Goal: Task Accomplishment & Management: Use online tool/utility

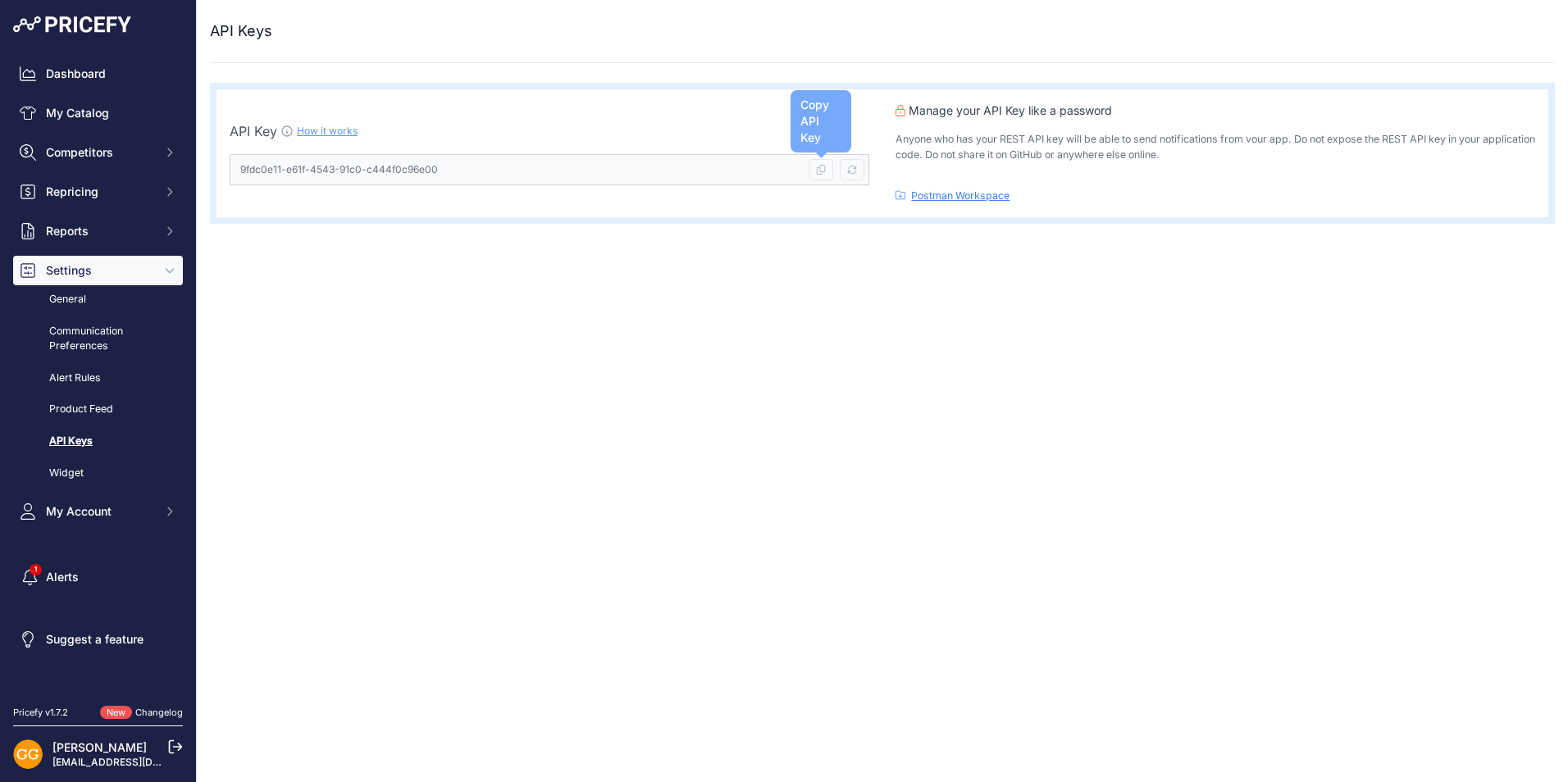
click at [823, 172] on icon at bounding box center [821, 169] width 10 height 10
click at [70, 104] on link "My Catalog" at bounding box center [98, 113] width 169 height 30
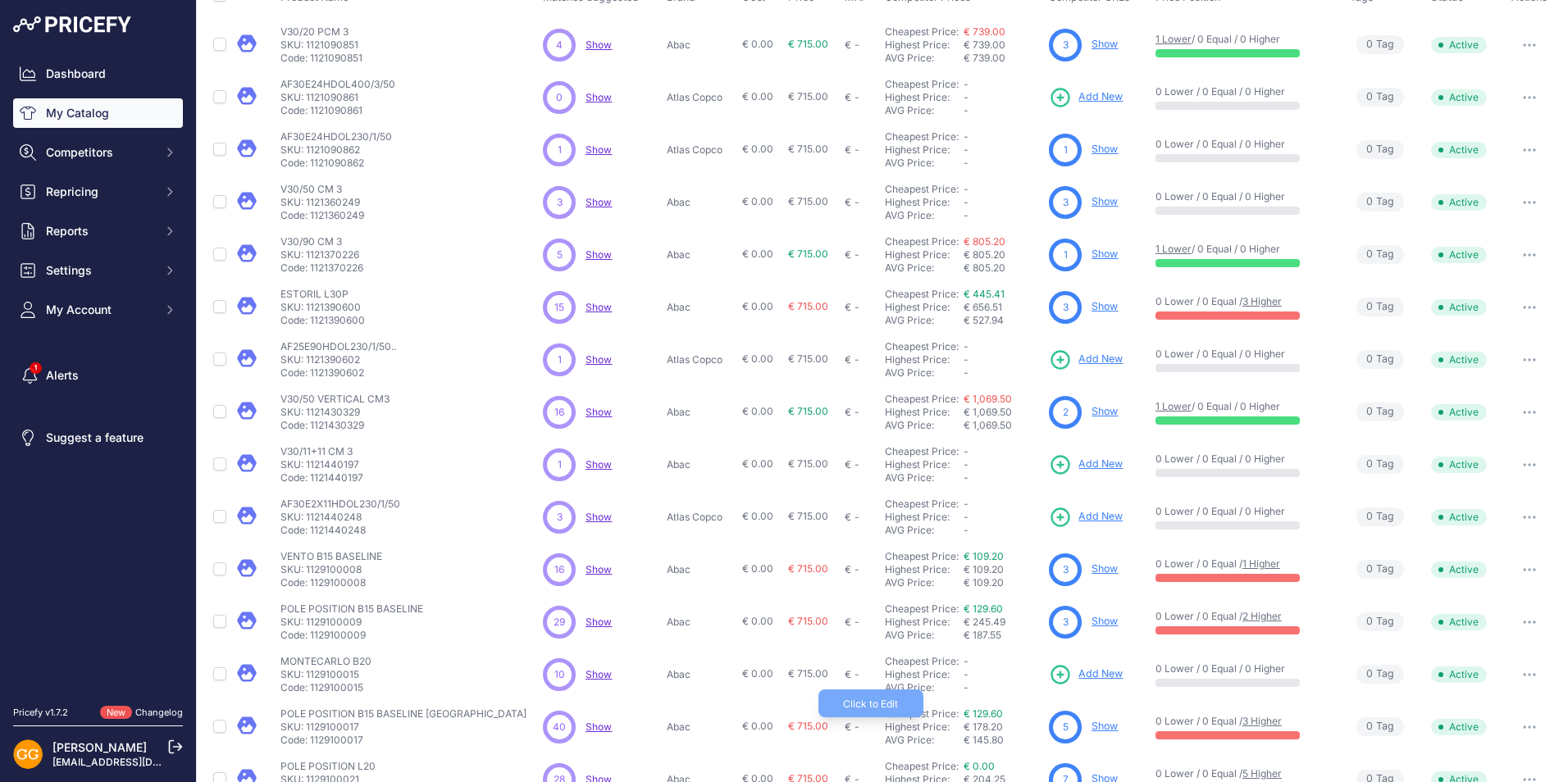
scroll to position [202, 0]
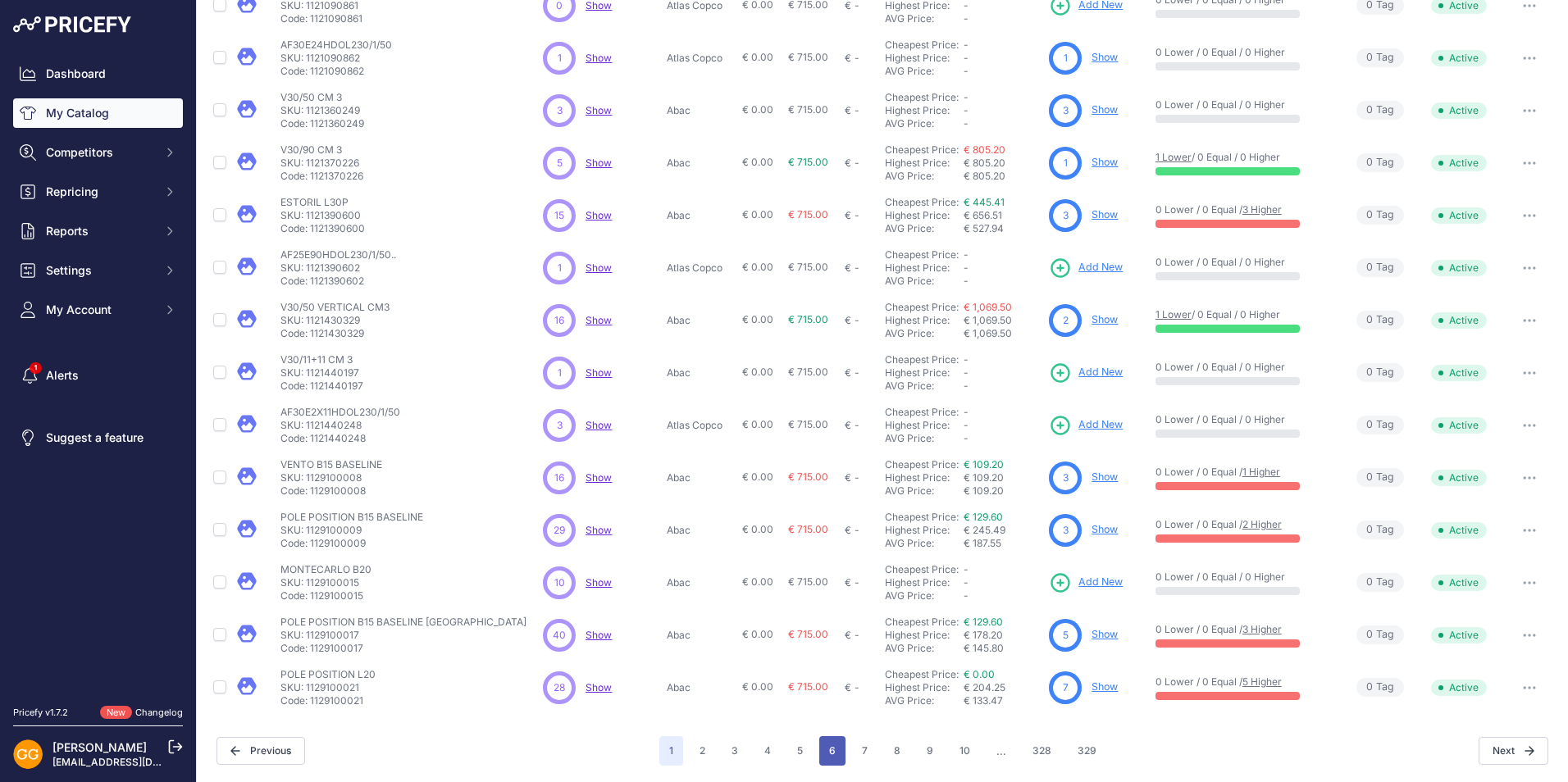
click at [823, 759] on button "6" at bounding box center [833, 751] width 26 height 30
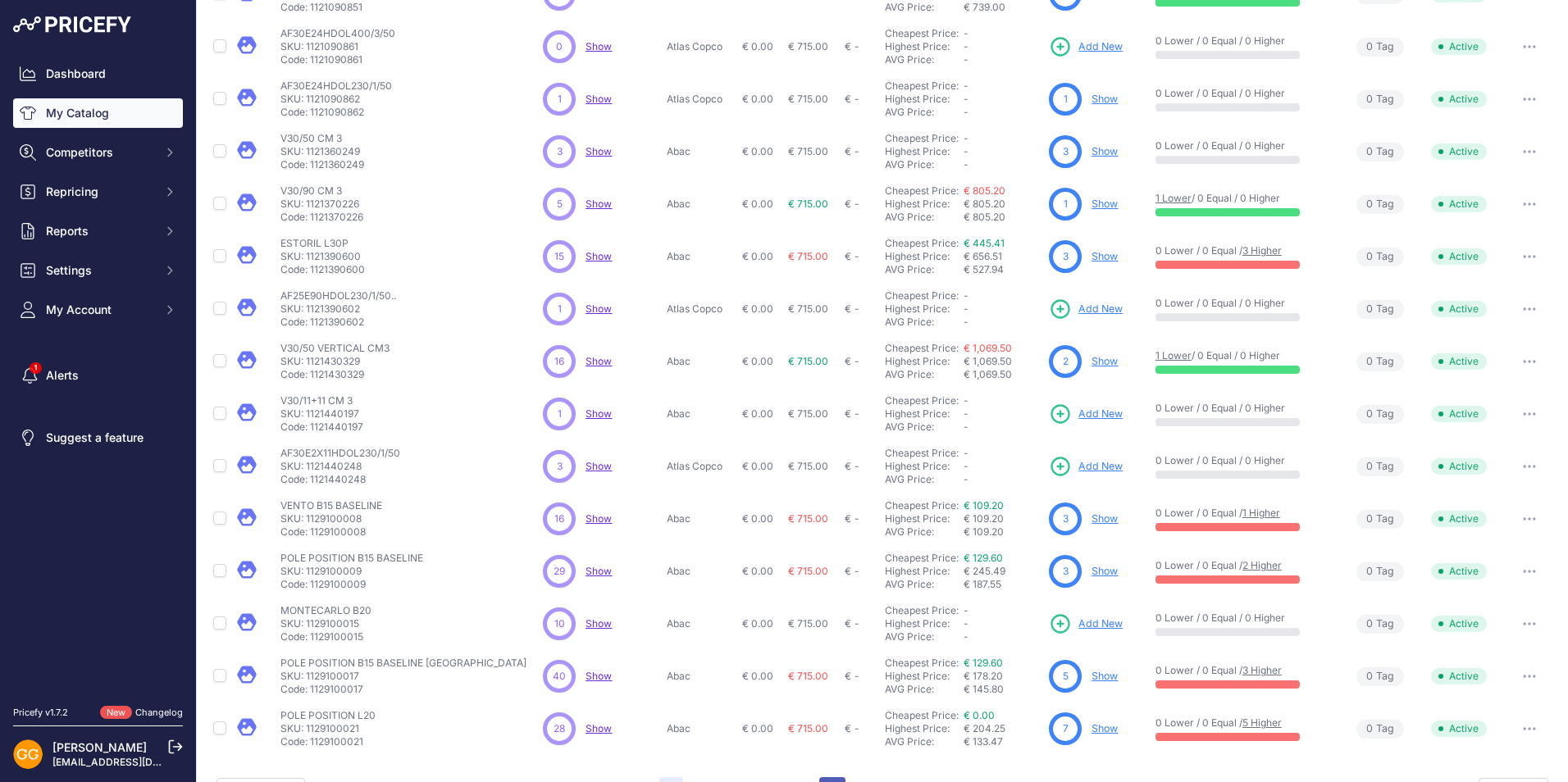
scroll to position [243, 0]
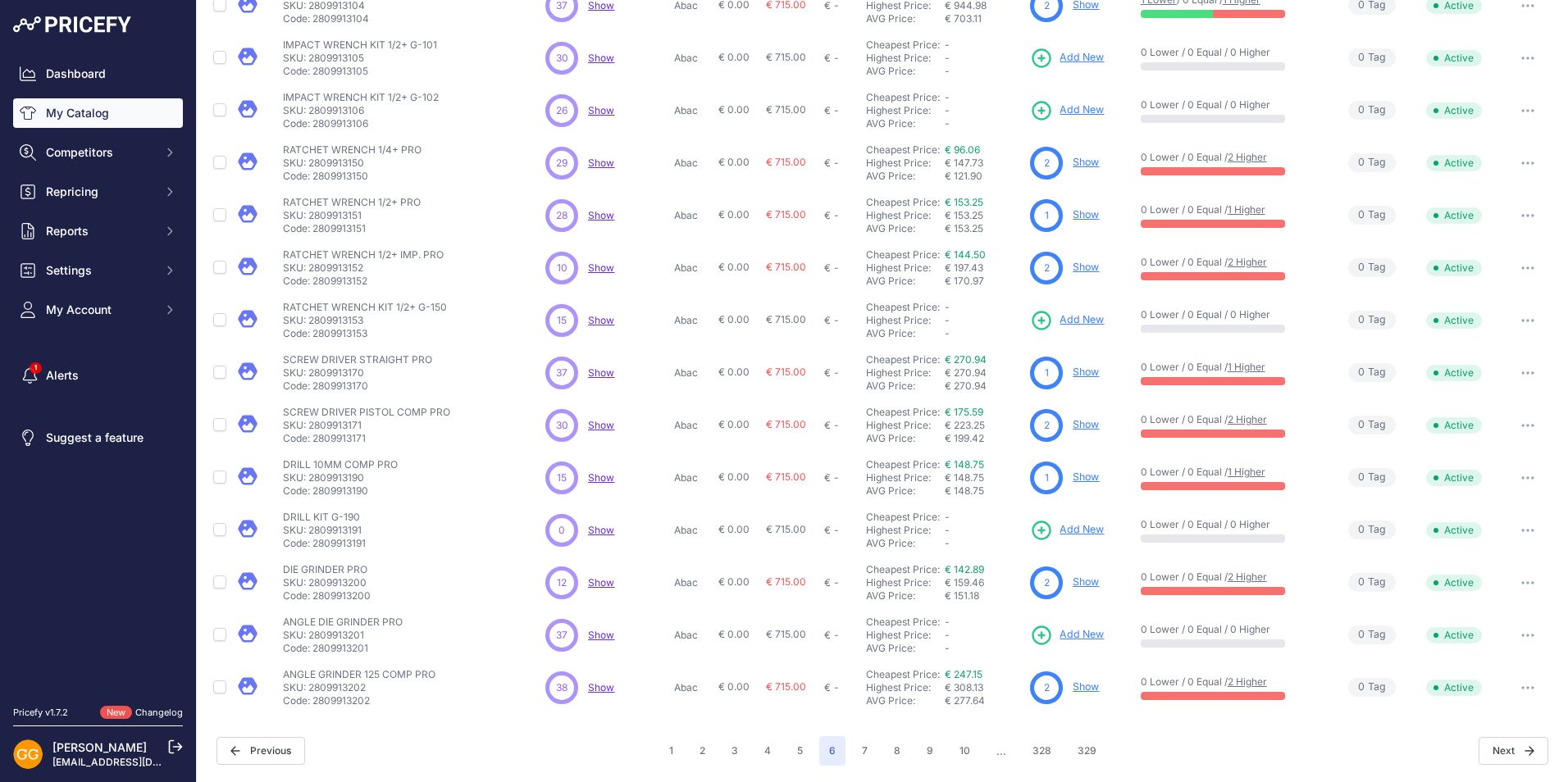
scroll to position [201, 0]
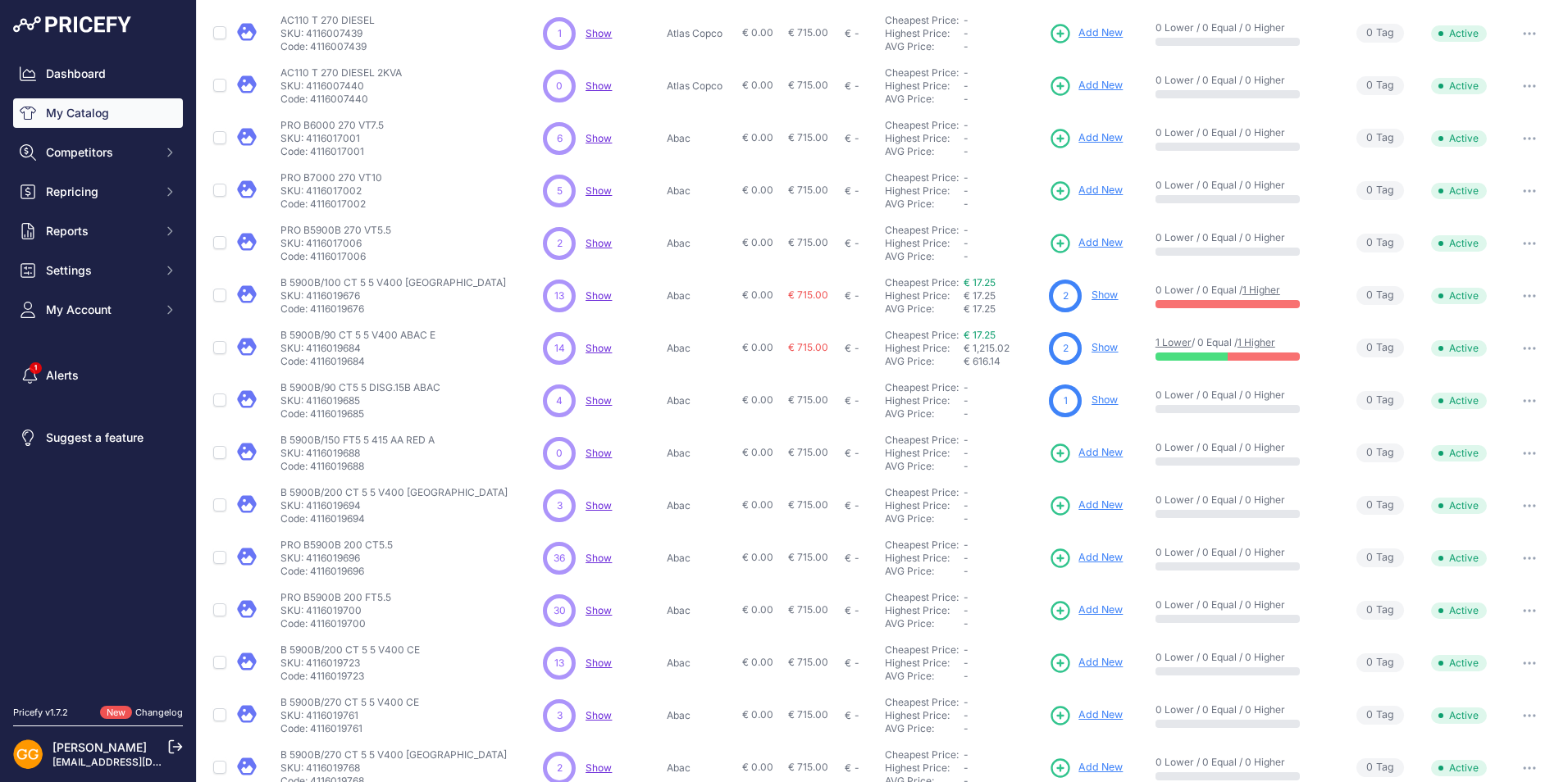
scroll to position [202, 0]
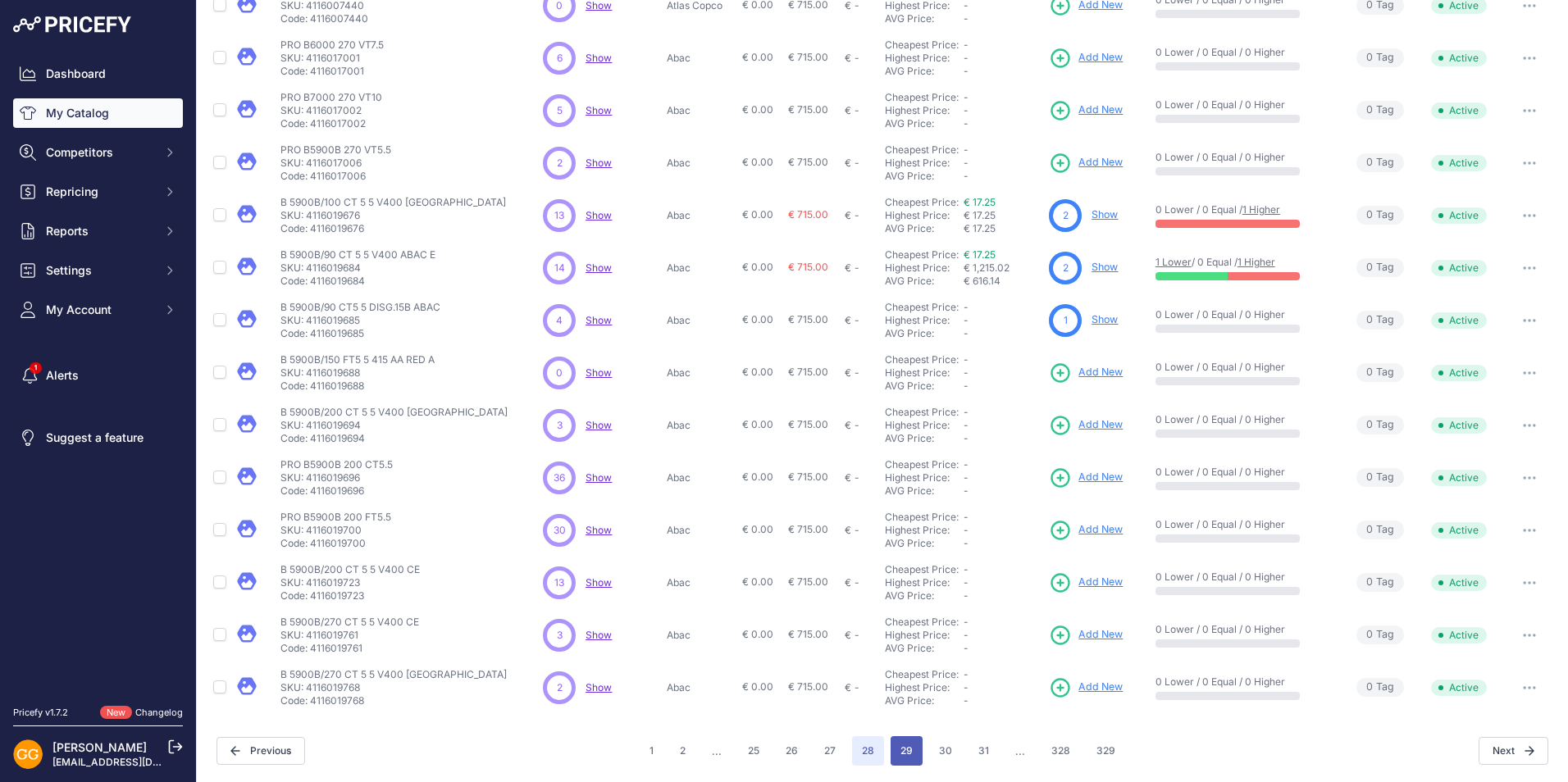
click at [904, 756] on button "29" at bounding box center [906, 751] width 32 height 30
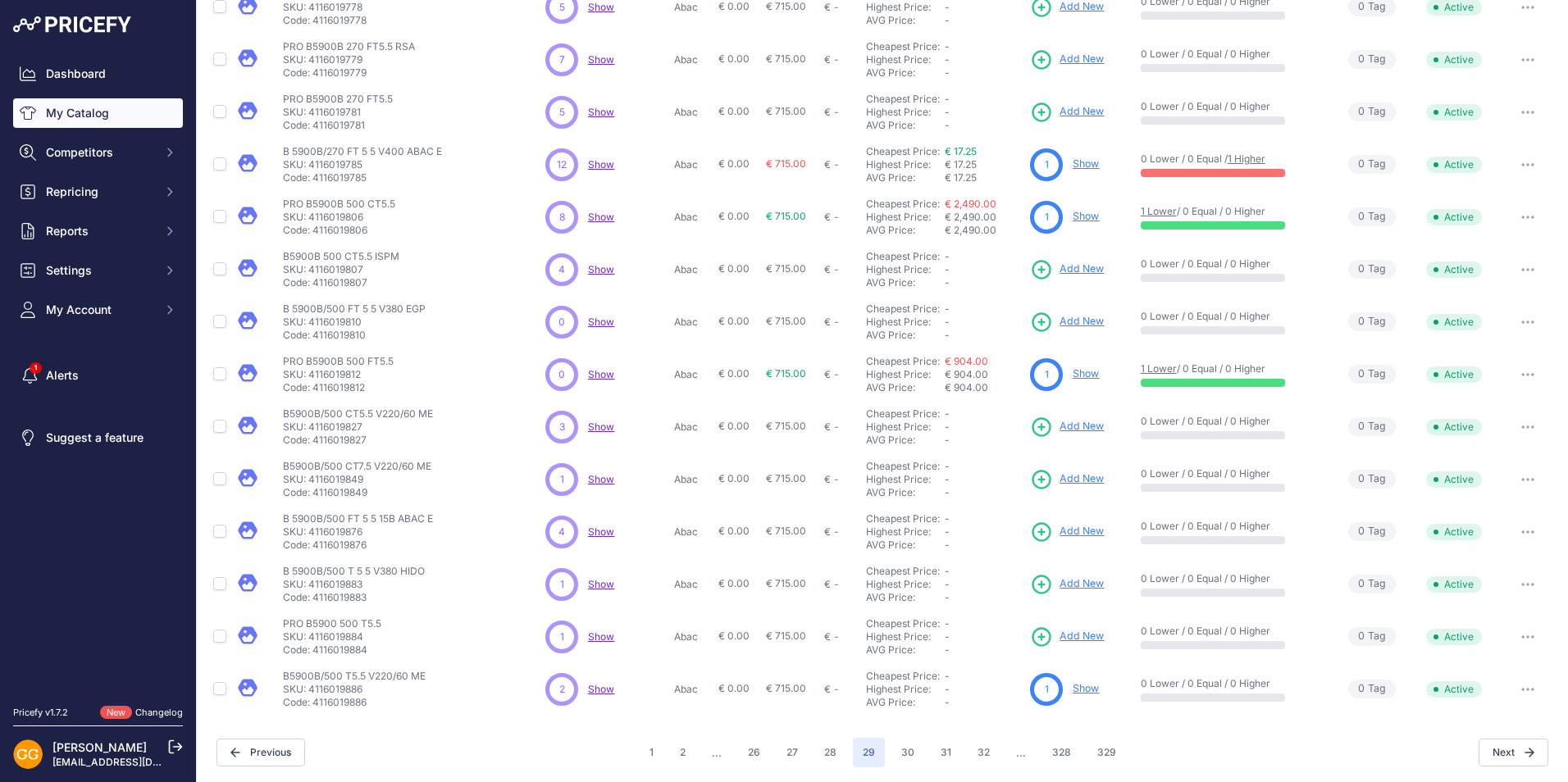
scroll to position [202, 0]
click at [830, 747] on button "28" at bounding box center [830, 751] width 32 height 30
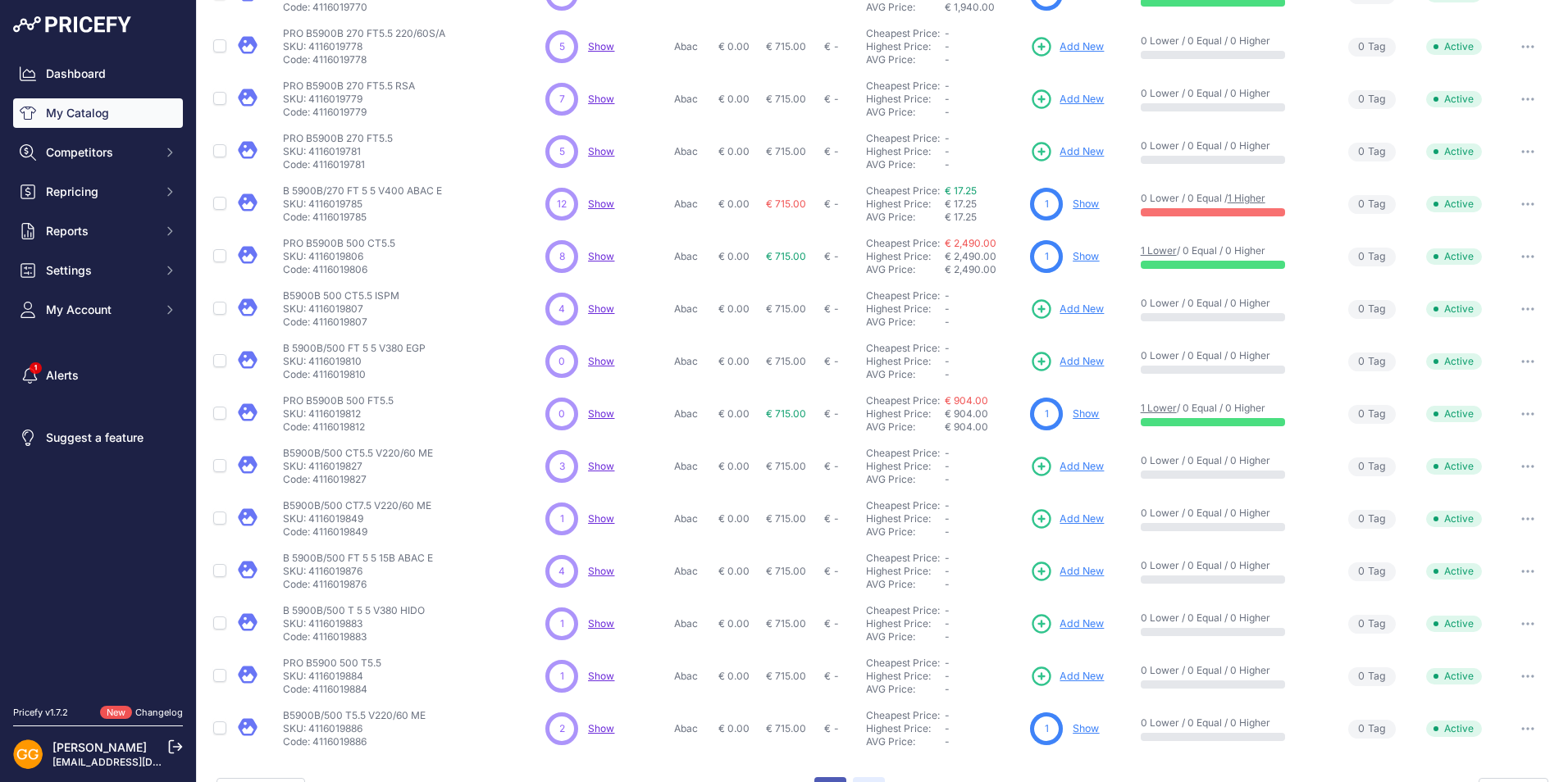
scroll to position [243, 0]
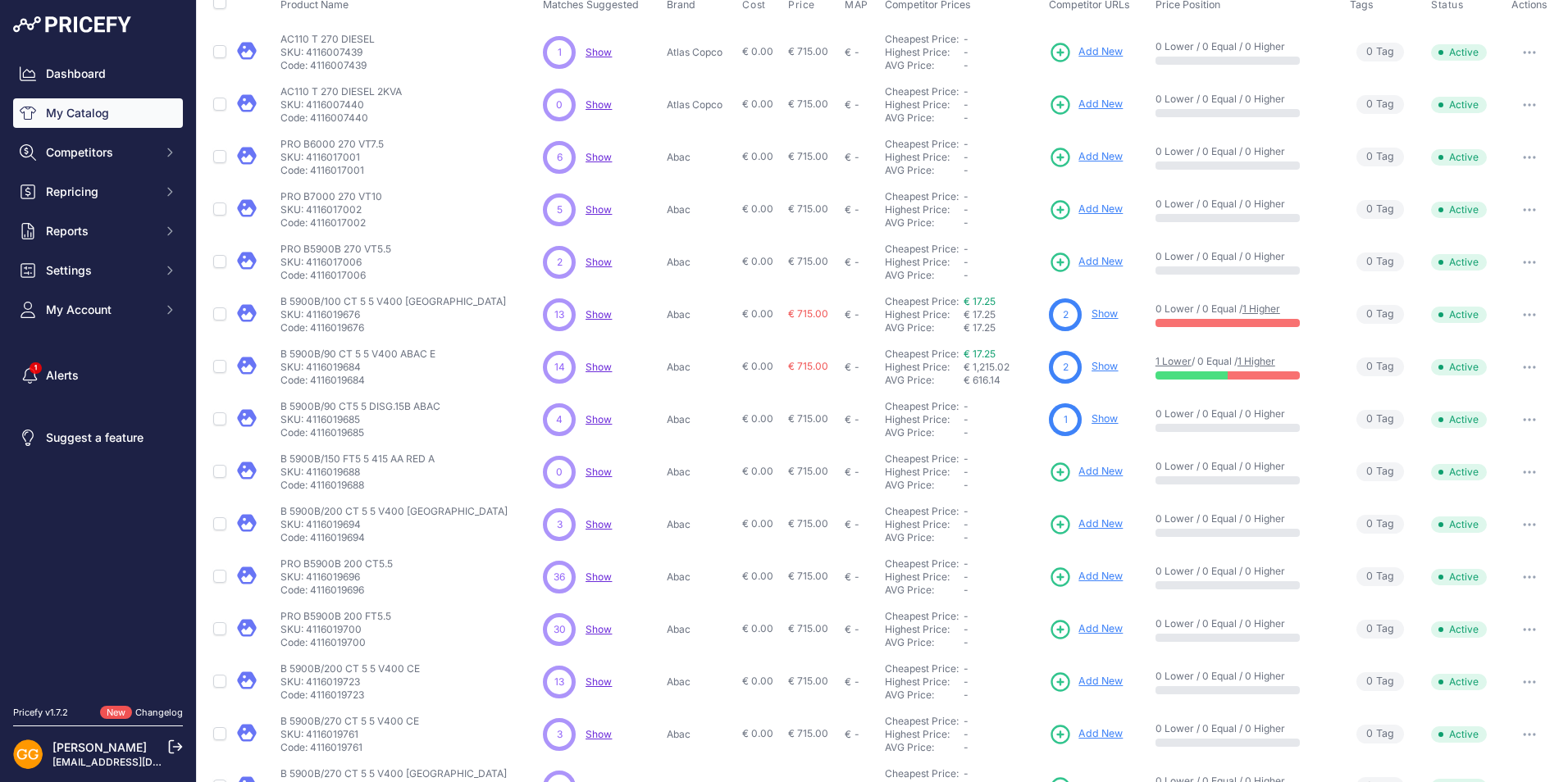
scroll to position [202, 0]
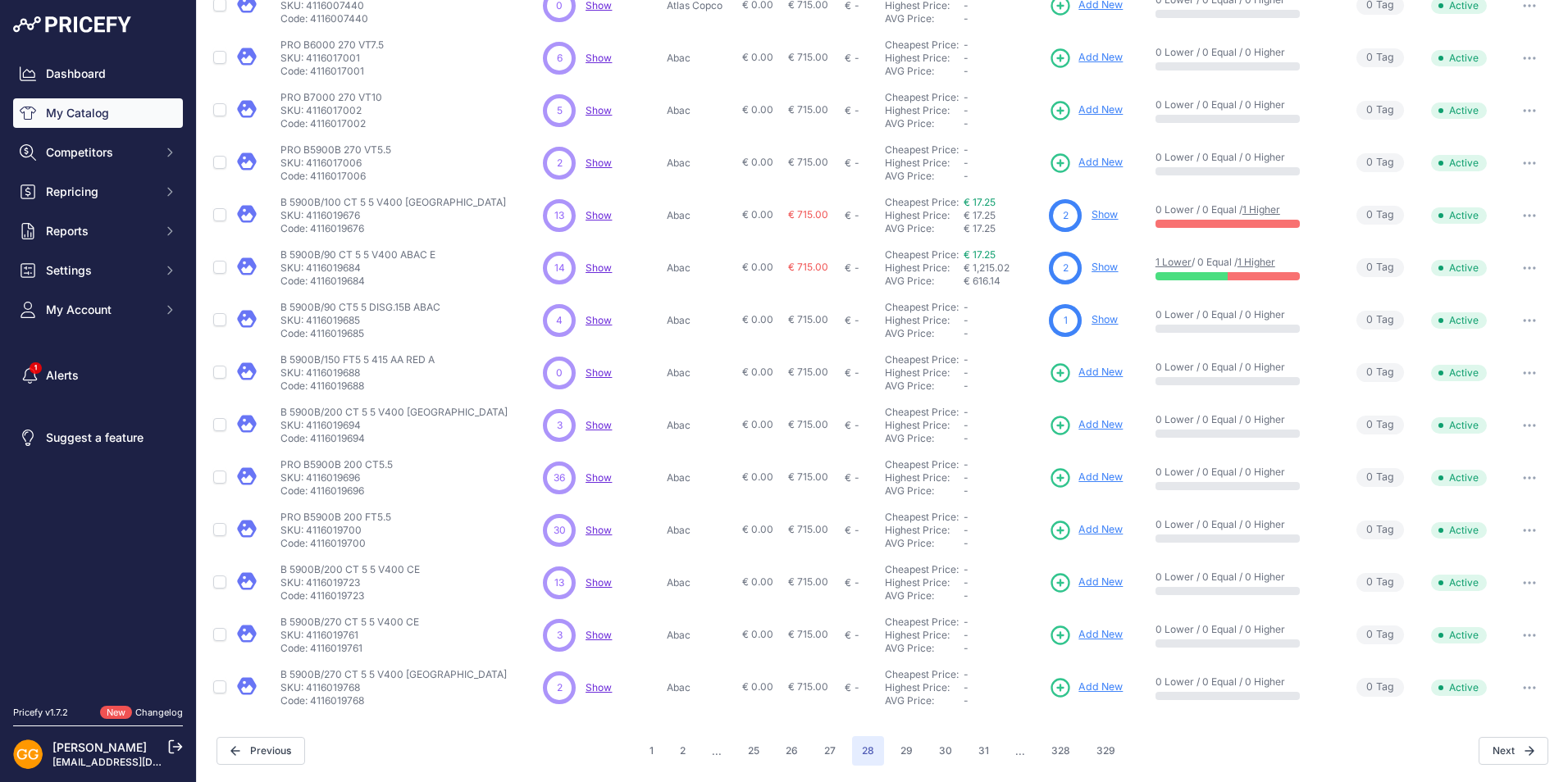
click at [600, 687] on span "Show" at bounding box center [599, 687] width 26 height 12
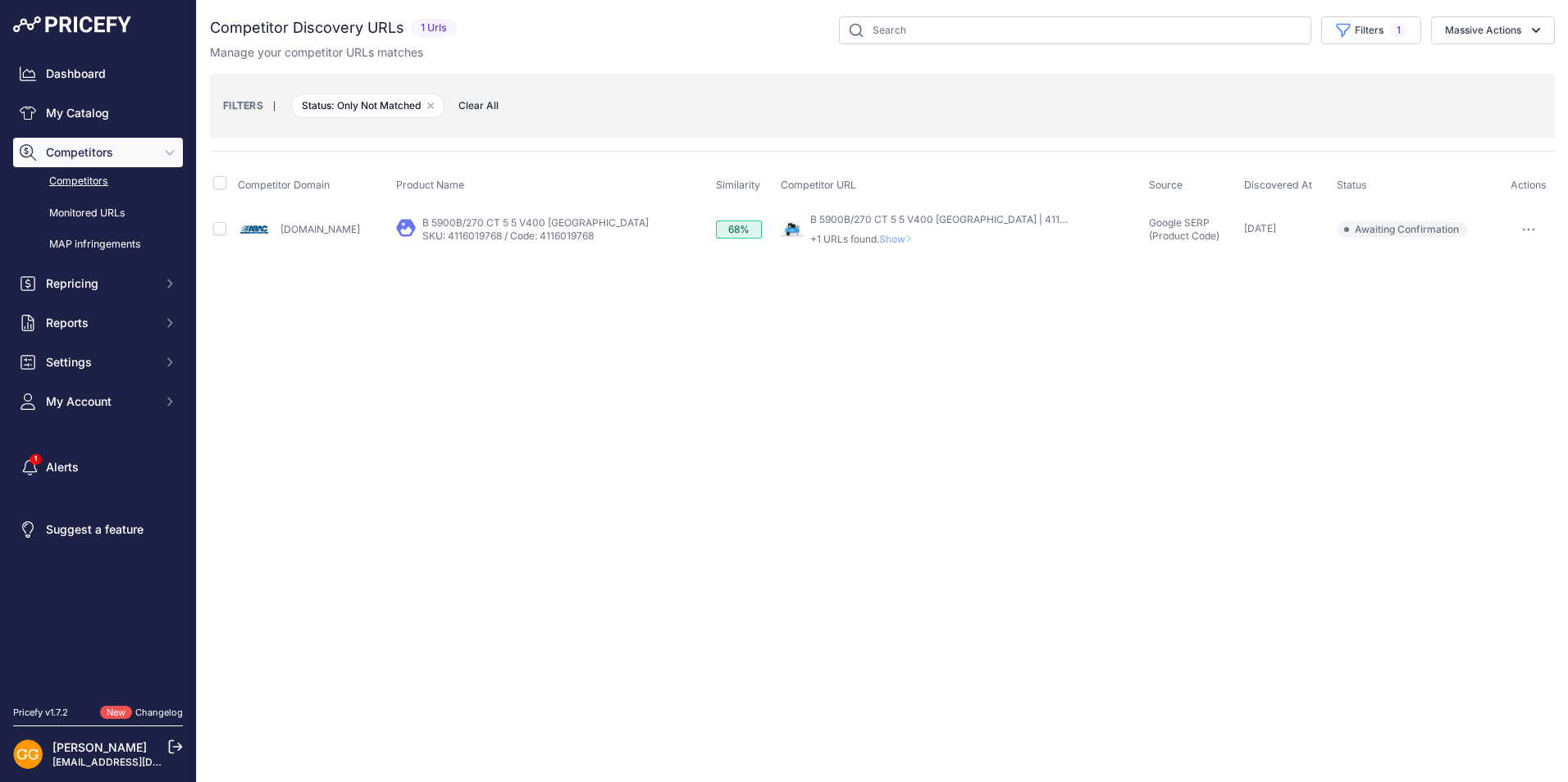
click at [1527, 228] on icon "button" at bounding box center [1529, 229] width 13 height 3
click at [1484, 266] on button "Confirm match" at bounding box center [1483, 264] width 134 height 26
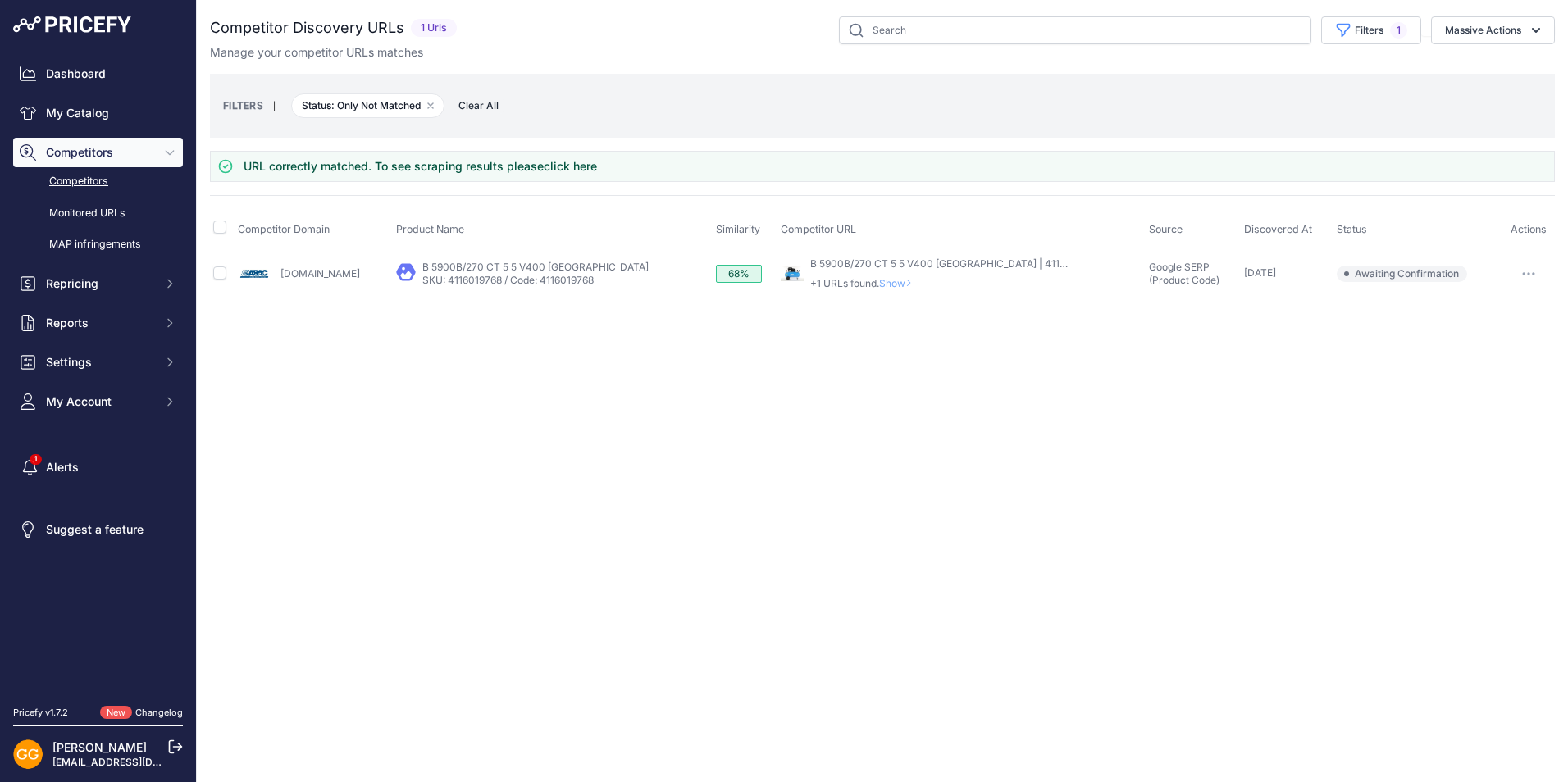
click at [479, 104] on span "Clear All" at bounding box center [478, 106] width 57 height 16
